Goal: Find specific page/section: Find specific page/section

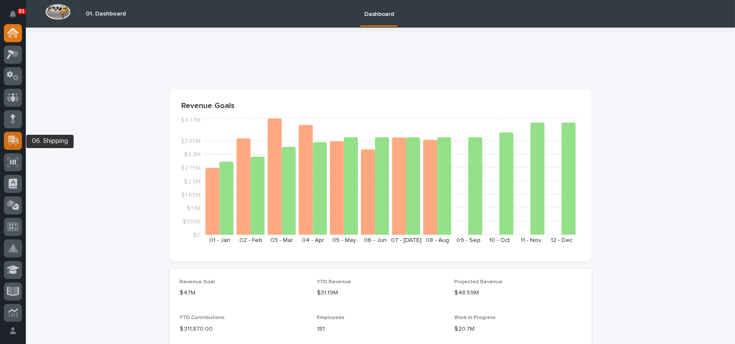
click at [17, 140] on icon at bounding box center [13, 140] width 11 height 8
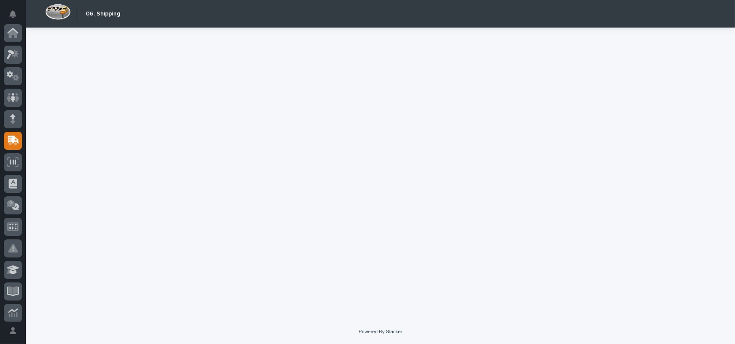
scroll to position [108, 0]
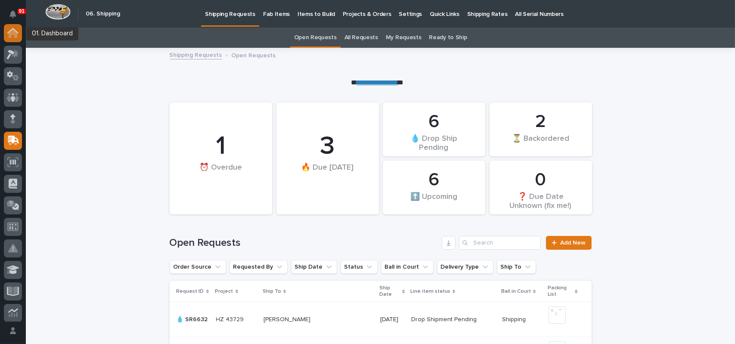
click at [9, 34] on icon at bounding box center [13, 33] width 9 height 9
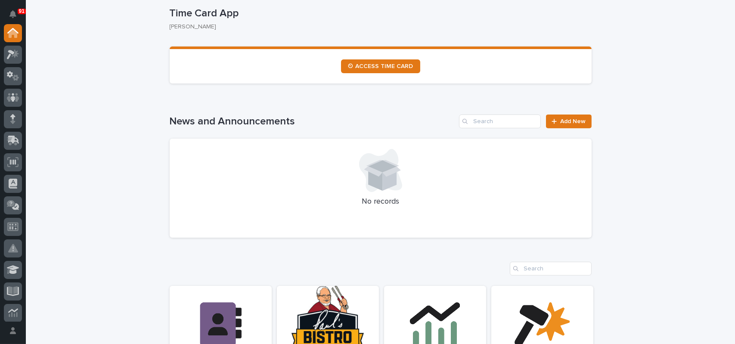
scroll to position [474, 0]
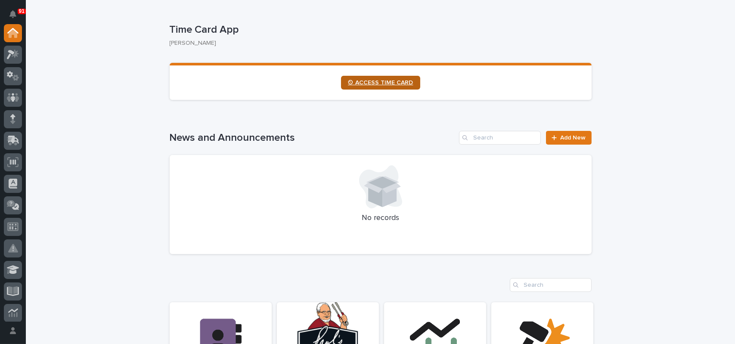
click at [384, 82] on span "⏲ ACCESS TIME CARD" at bounding box center [380, 83] width 65 height 6
